Goal: Task Accomplishment & Management: Use online tool/utility

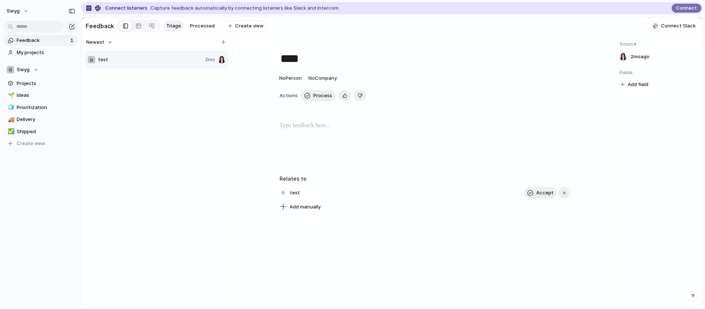
click at [647, 76] on span "Fields" at bounding box center [658, 72] width 77 height 7
click at [624, 48] on span "Source" at bounding box center [658, 43] width 77 height 7
click at [636, 88] on span "Add field" at bounding box center [638, 84] width 21 height 7
click at [654, 75] on div "No results found" at bounding box center [352, 154] width 705 height 309
click at [668, 56] on div "2mo ago" at bounding box center [658, 56] width 77 height 10
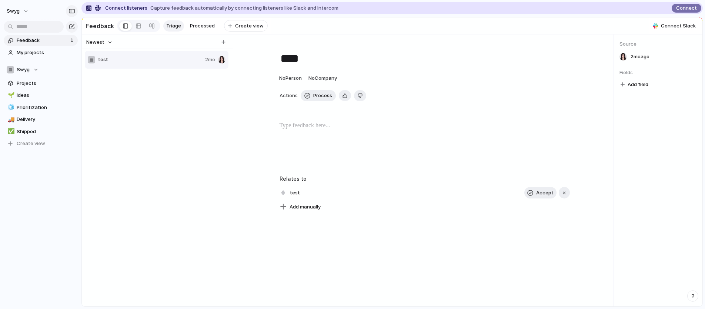
click at [73, 12] on div "button" at bounding box center [72, 11] width 7 height 5
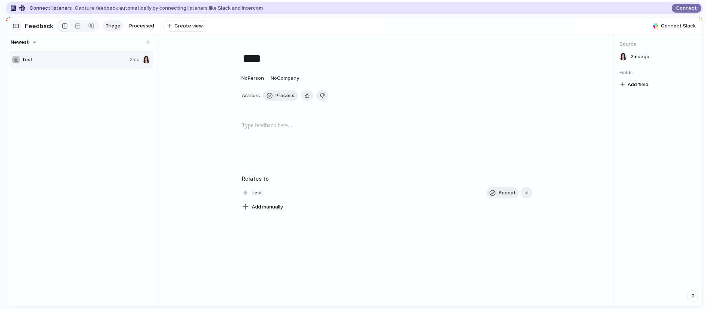
click at [18, 26] on div "button" at bounding box center [16, 25] width 7 height 5
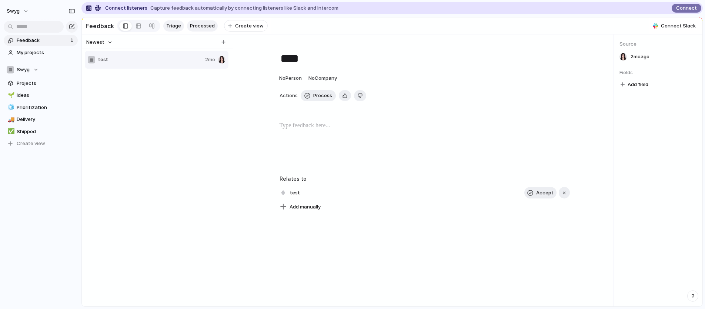
click at [200, 29] on link "Processed" at bounding box center [202, 25] width 31 height 11
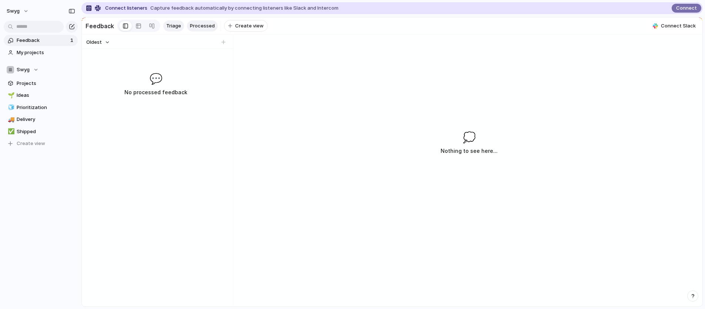
click at [171, 26] on span "Triage" at bounding box center [173, 25] width 15 height 7
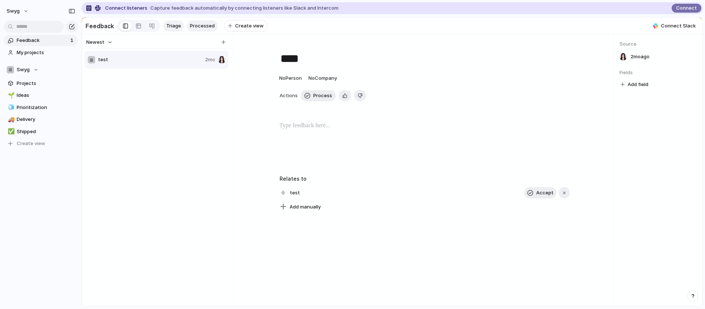
click at [194, 28] on link "Processed" at bounding box center [202, 25] width 31 height 11
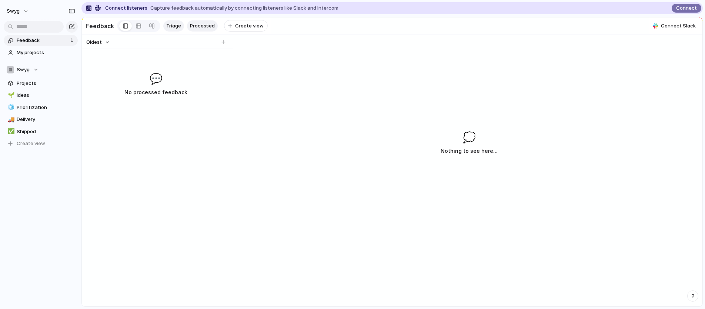
click at [169, 29] on link "Triage" at bounding box center [173, 25] width 21 height 11
